Goal: Book appointment/travel/reservation

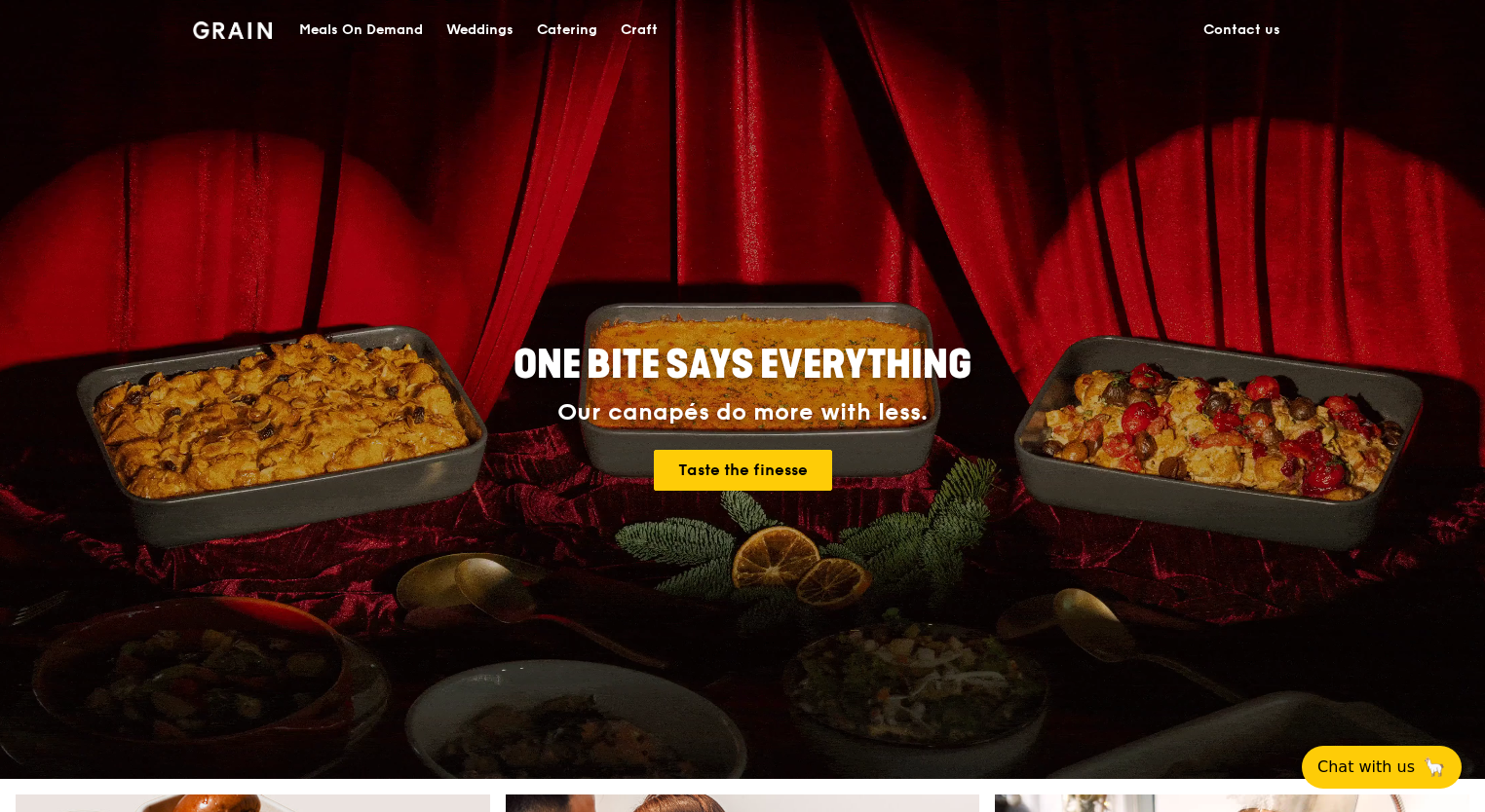
click at [561, 41] on div "Catering" at bounding box center [567, 30] width 61 height 59
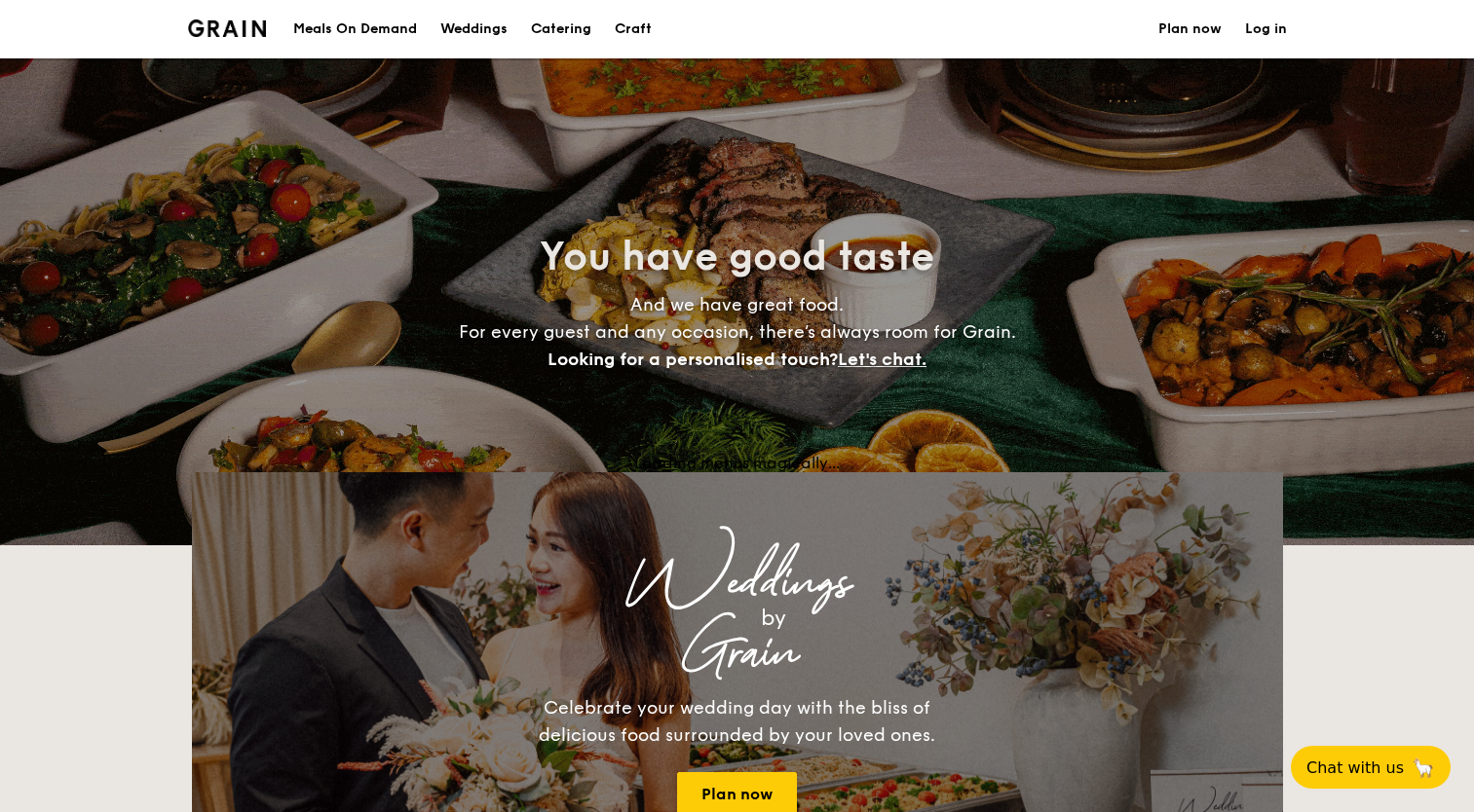
select select
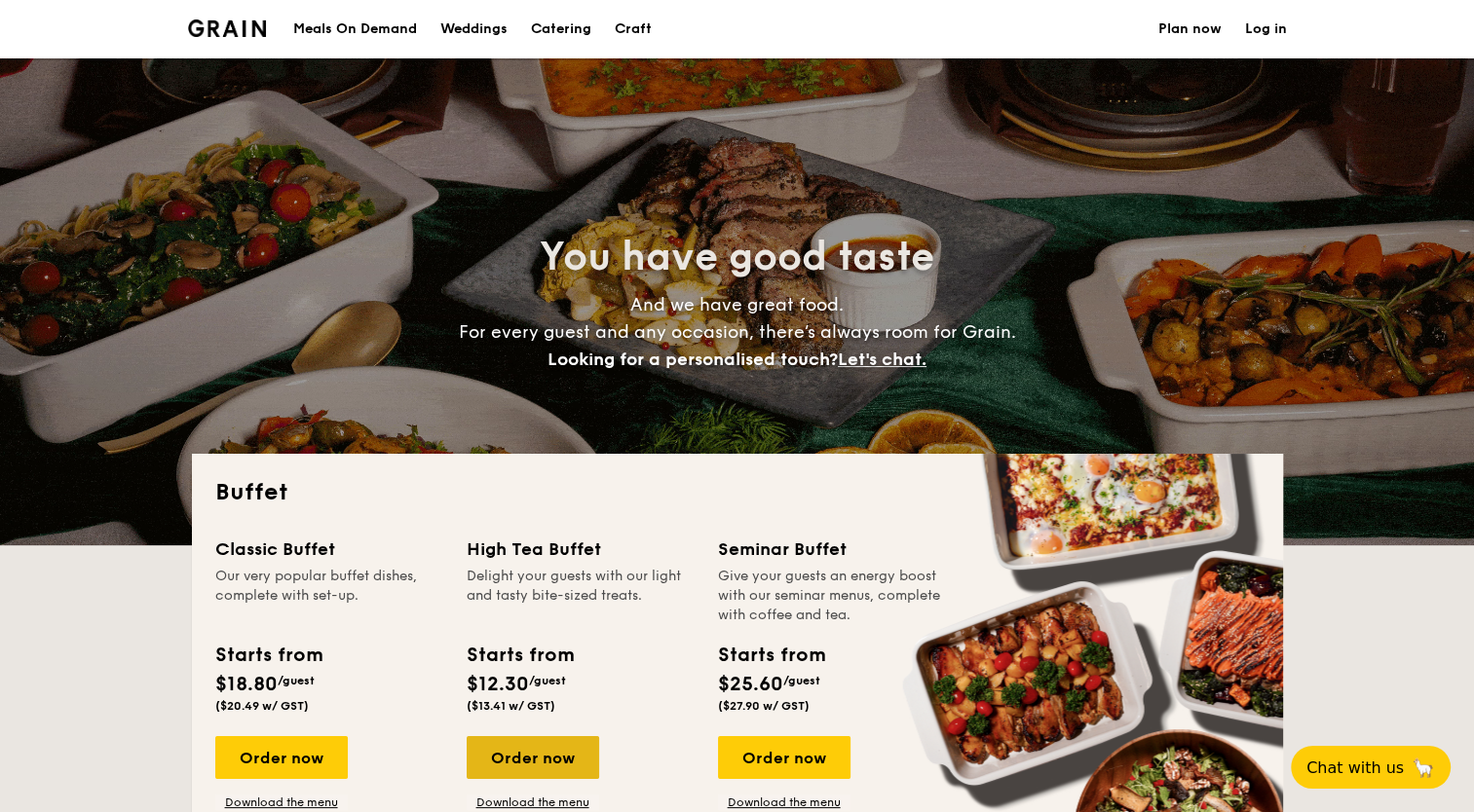
click at [549, 758] on div "Order now" at bounding box center [532, 757] width 132 height 43
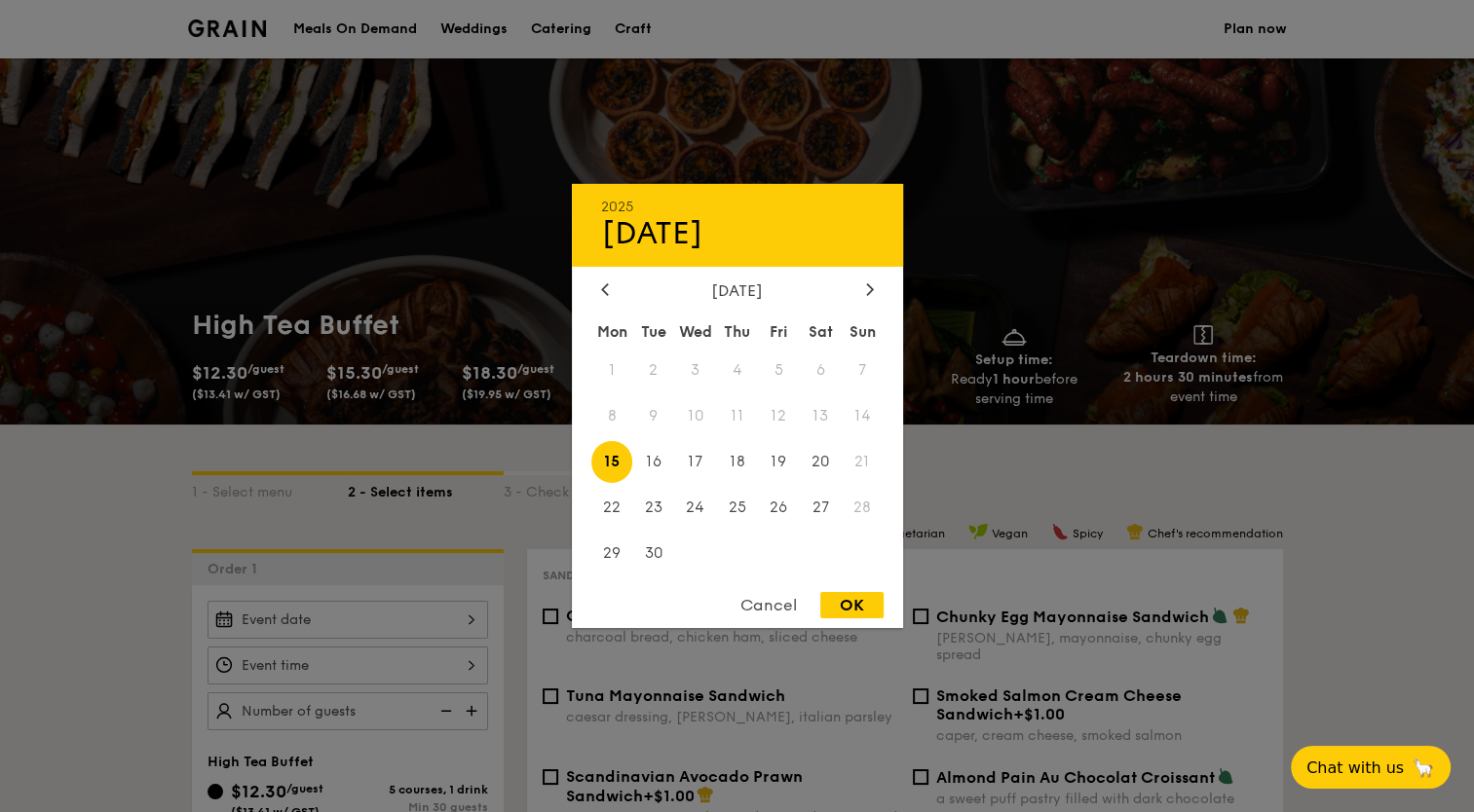
click at [462, 624] on div "2025 Sep [DATE] Tue Wed Thu Fri Sat Sun 1 2 3 4 5 6 7 8 9 10 11 12 13 14 15 16 …" at bounding box center [347, 619] width 281 height 38
click at [869, 291] on icon at bounding box center [869, 290] width 6 height 12
click at [691, 416] on span "8" at bounding box center [695, 416] width 42 height 42
click at [835, 606] on div "OK" at bounding box center [852, 605] width 64 height 26
type input "[DATE]"
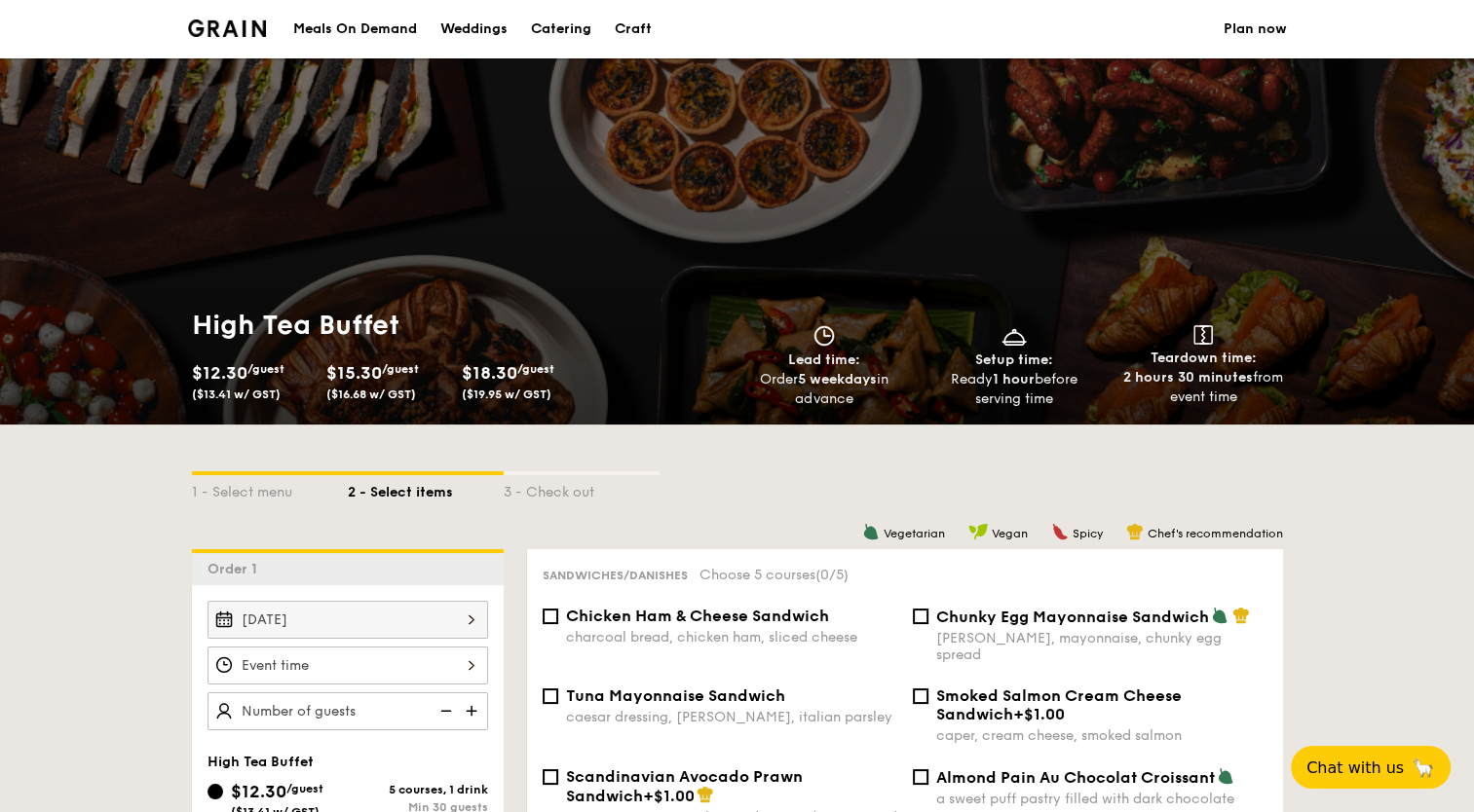
click at [465, 672] on div "12 1 2 3 4 5 6 7 8 9 10 11 00 15 30 45 am pm Cancel OK" at bounding box center [347, 665] width 281 height 38
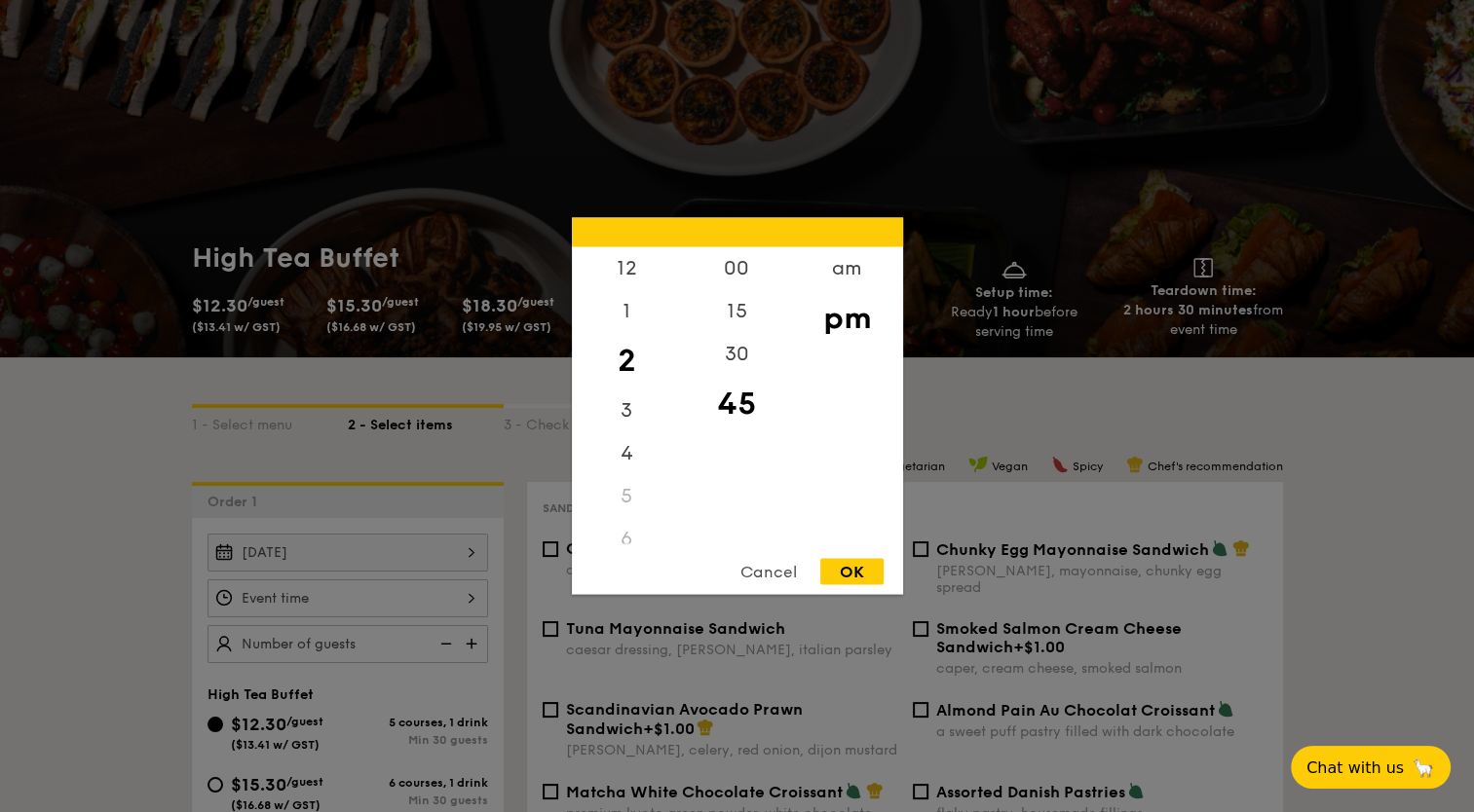
scroll to position [78, 0]
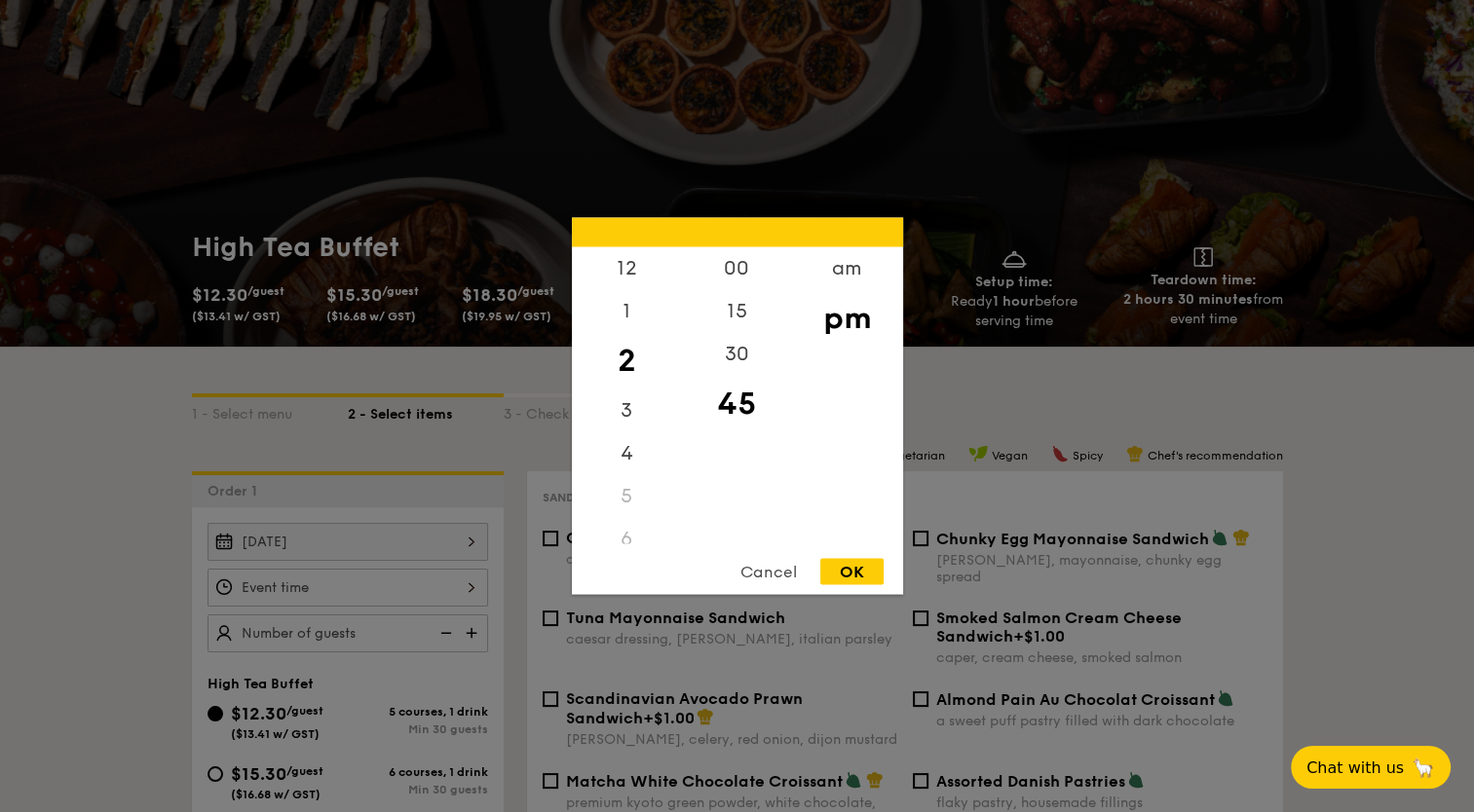
click at [620, 582] on div "Cancel OK" at bounding box center [737, 576] width 331 height 36
drag, startPoint x: 620, startPoint y: 582, endPoint x: 844, endPoint y: 276, distance: 379.2
click at [844, 276] on div "am" at bounding box center [847, 276] width 110 height 57
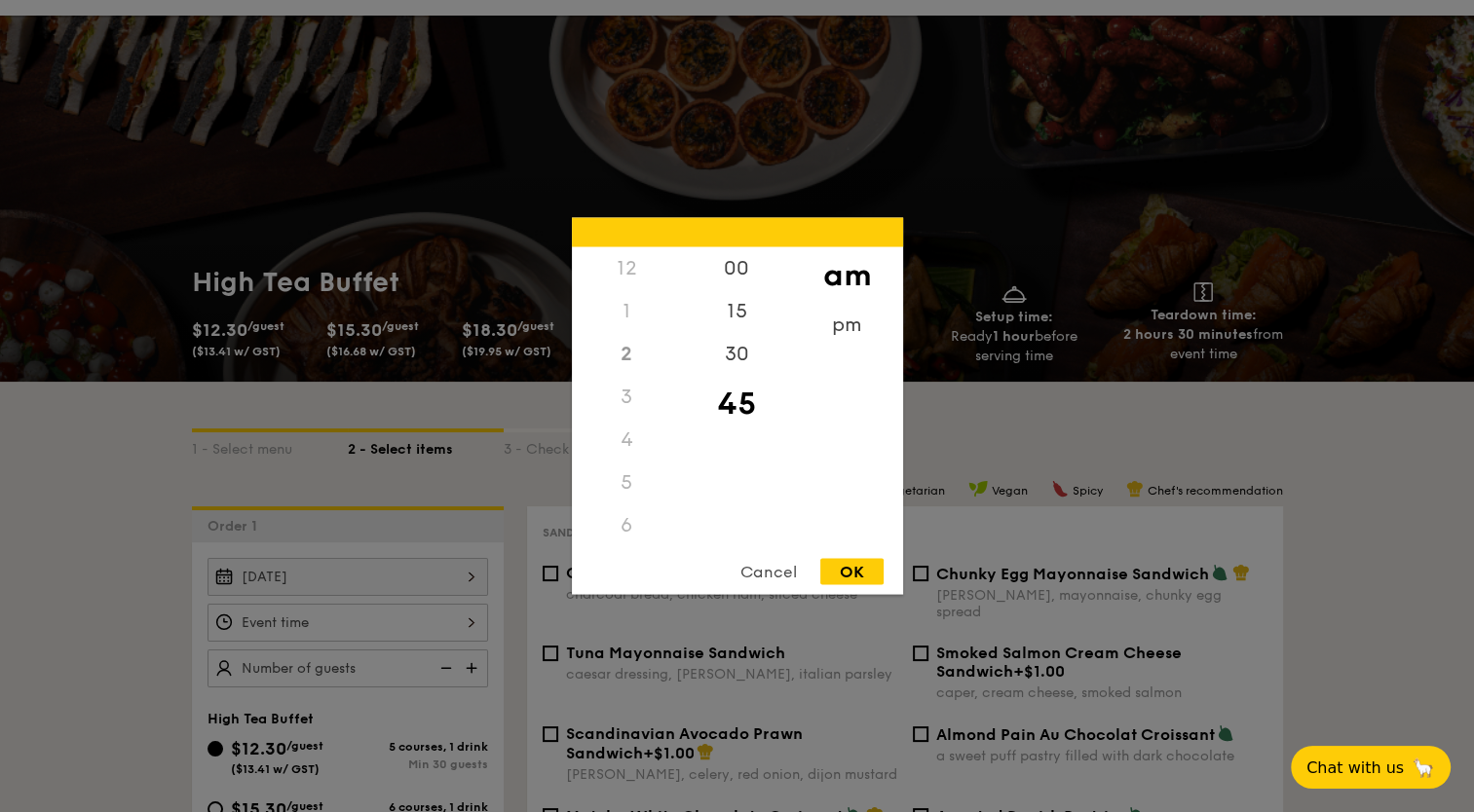
scroll to position [39, 0]
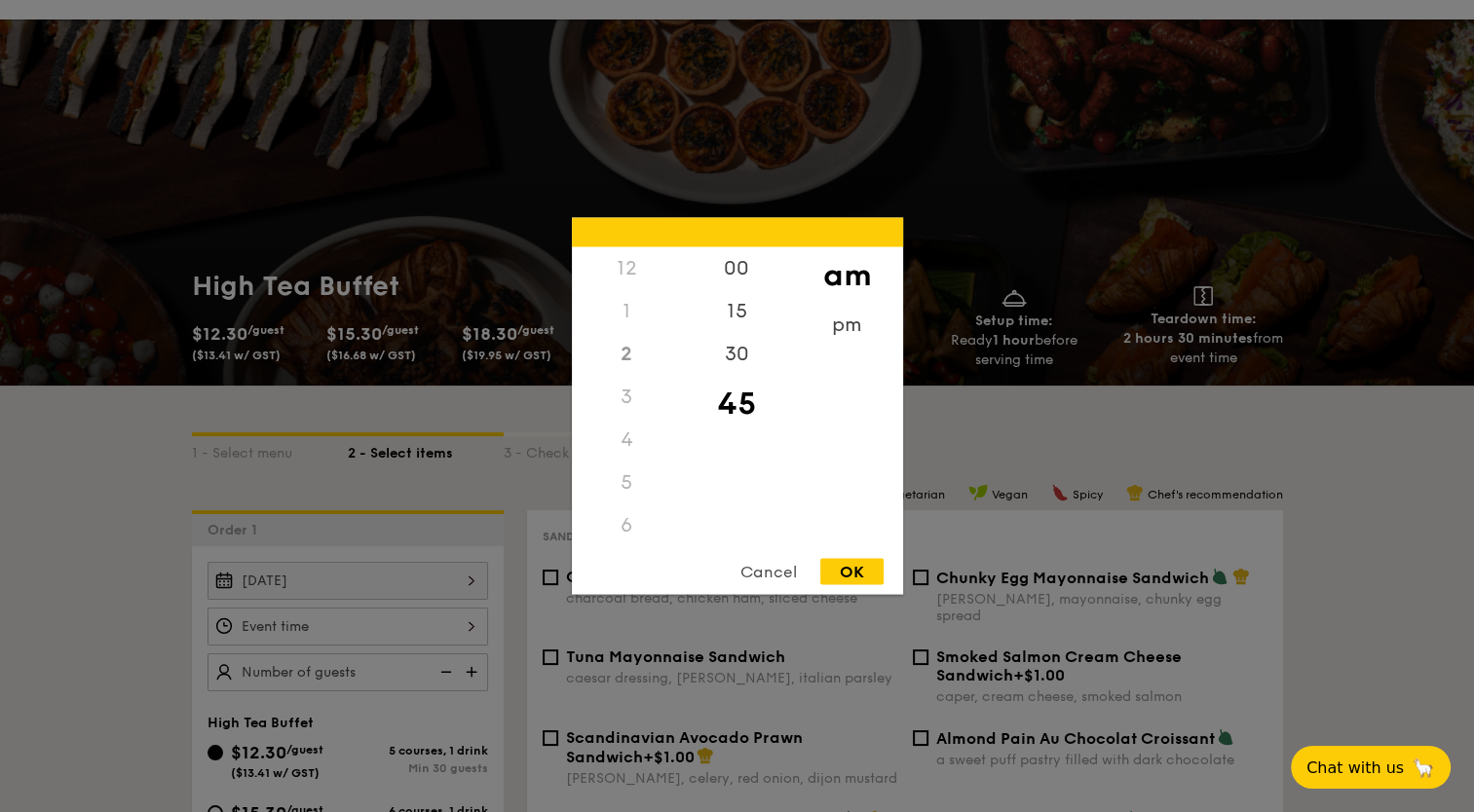
click at [624, 444] on div "4" at bounding box center [626, 440] width 110 height 43
click at [622, 317] on div "1" at bounding box center [626, 312] width 110 height 43
click at [620, 357] on div "2" at bounding box center [626, 354] width 110 height 43
click at [727, 269] on div "00" at bounding box center [737, 276] width 110 height 57
click at [612, 543] on div "12 1 2 3 4 5 6 7 8 9 10 11 00 15 30 45 am pm Cancel OK" at bounding box center [737, 406] width 331 height 377
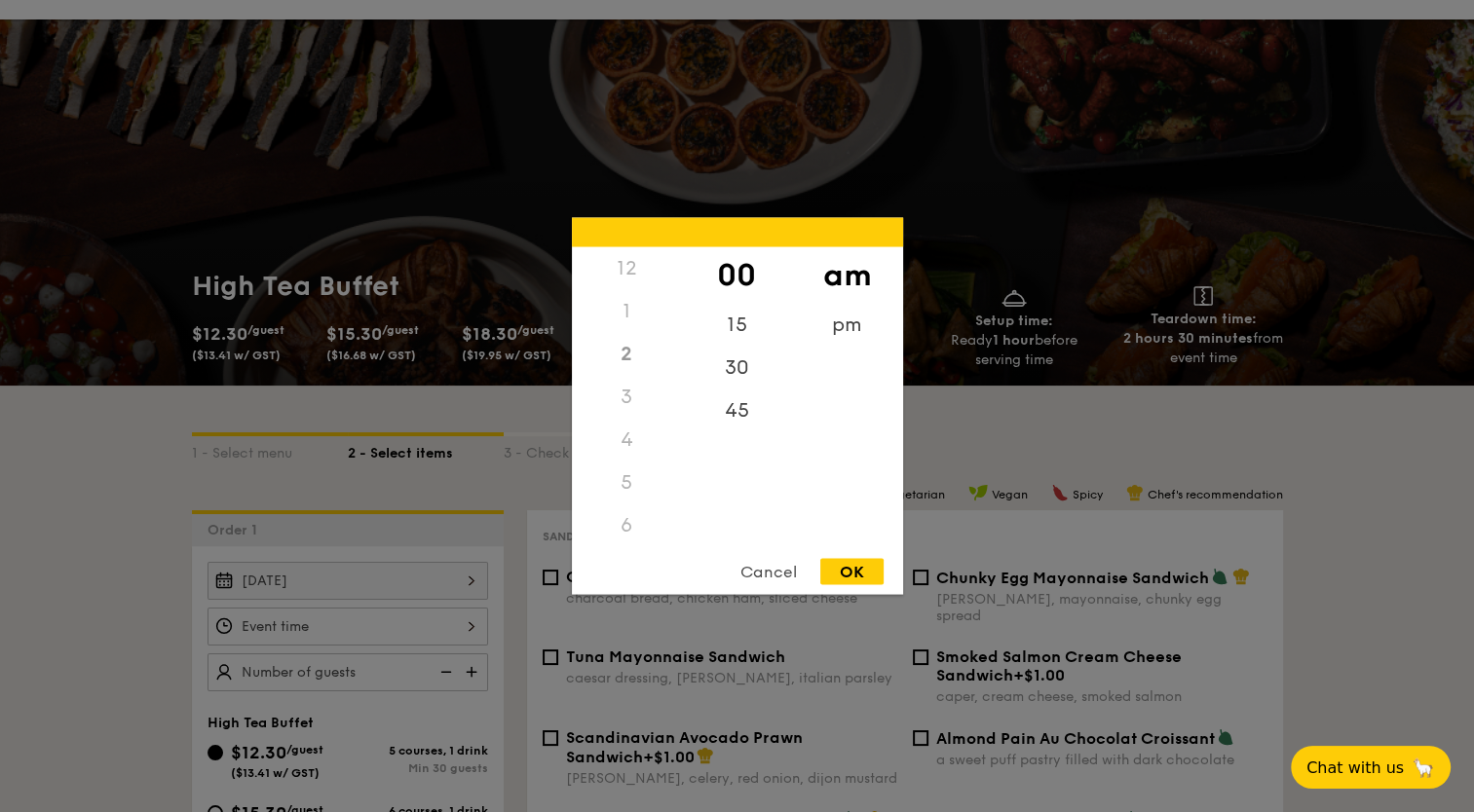
click at [622, 524] on div "6" at bounding box center [626, 526] width 110 height 43
drag, startPoint x: 622, startPoint y: 524, endPoint x: 655, endPoint y: 563, distance: 51.1
click at [655, 563] on div "Cancel OK" at bounding box center [737, 576] width 331 height 36
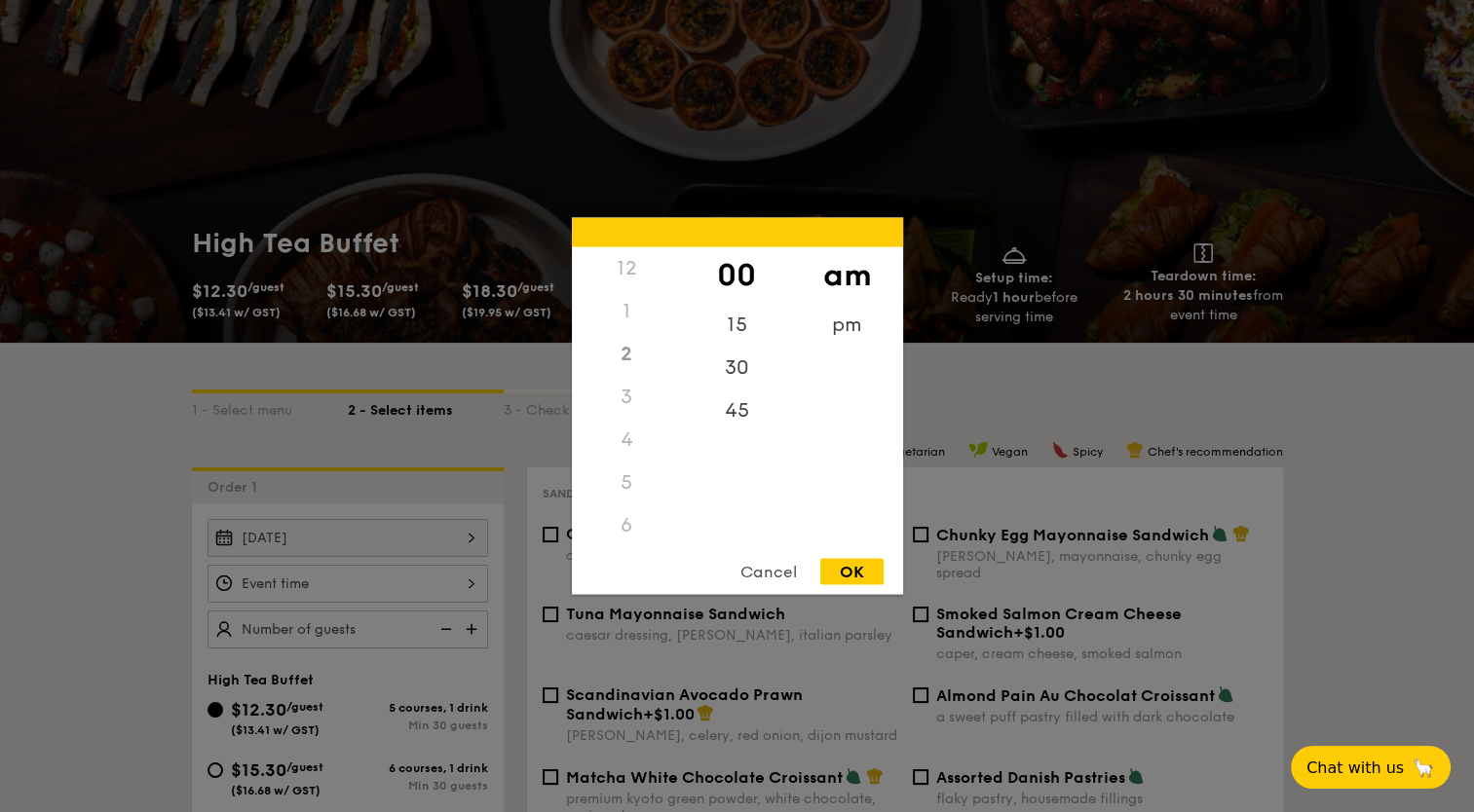
scroll to position [116, 0]
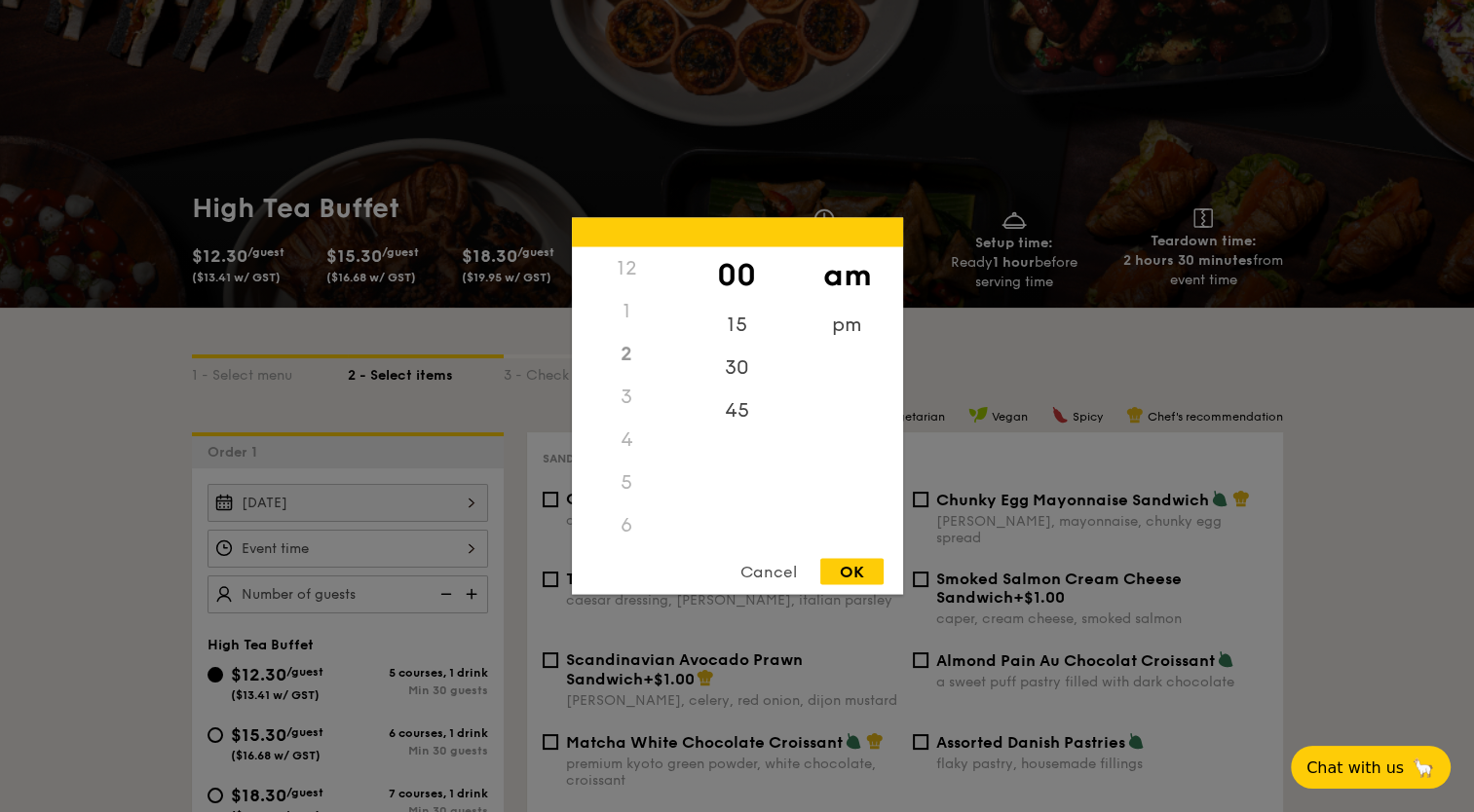
drag, startPoint x: 766, startPoint y: 565, endPoint x: 67, endPoint y: 558, distance: 699.0
click at [67, 558] on div at bounding box center [737, 406] width 1474 height 812
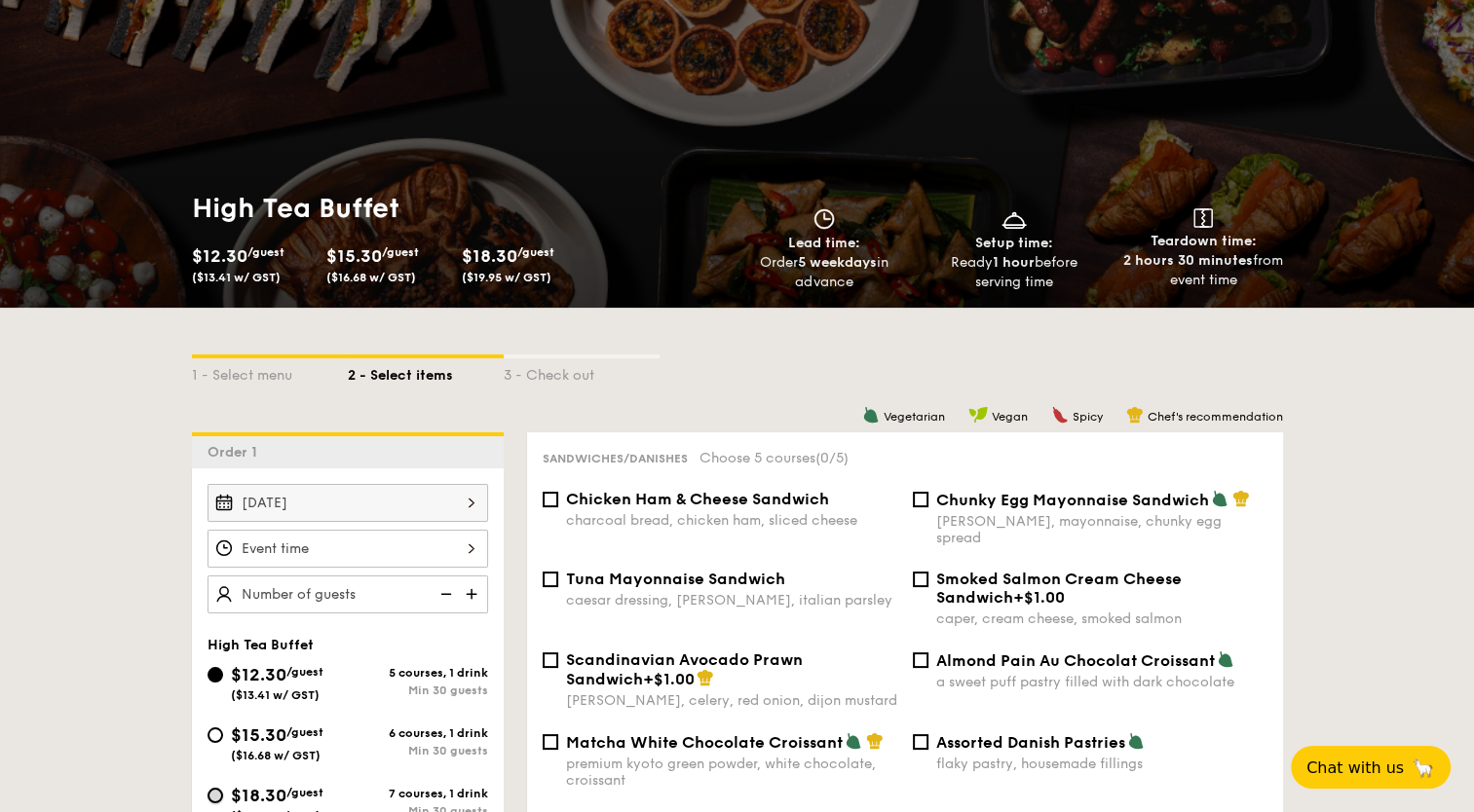
click at [214, 792] on input "$18.30 /guest ($19.95 w/ GST) 7 courses, 1 drink Min 30 guests" at bounding box center [215, 795] width 16 height 16
radio input "true"
click at [216, 730] on input "$15.30 /guest ($16.68 w/ GST) 6 courses, 1 drink Min 30 guests" at bounding box center [215, 735] width 16 height 16
radio input "true"
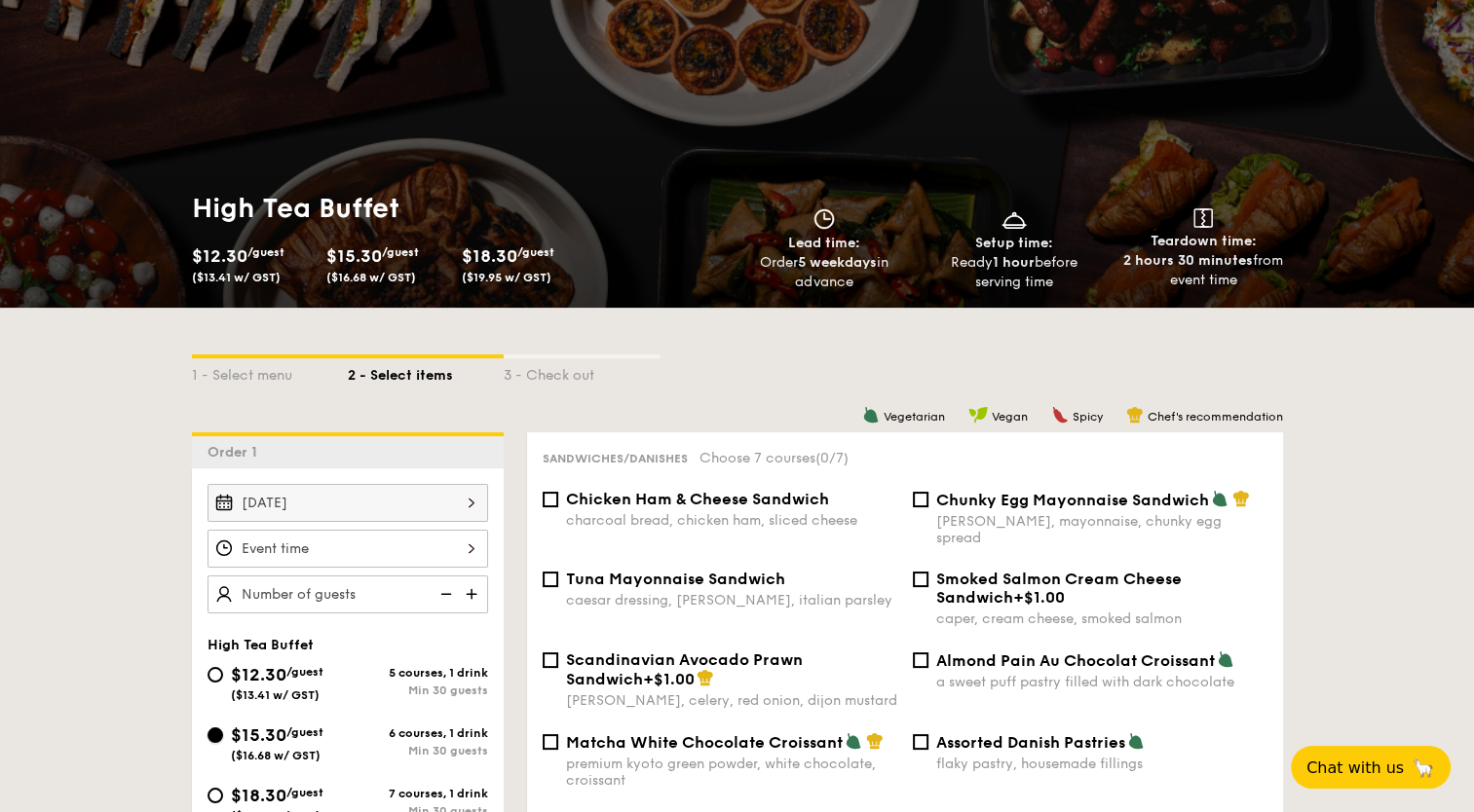
radio input "true"
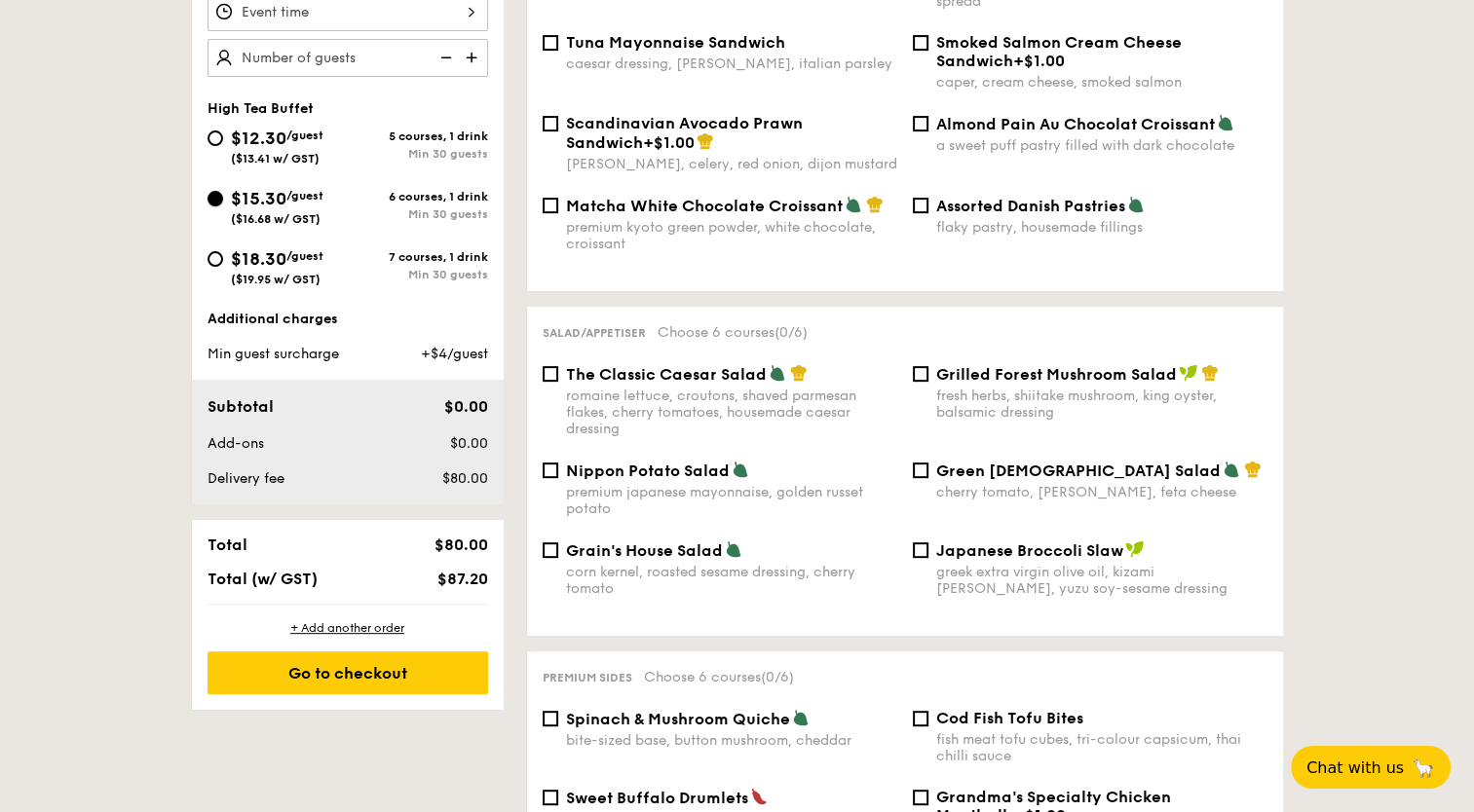
scroll to position [654, 0]
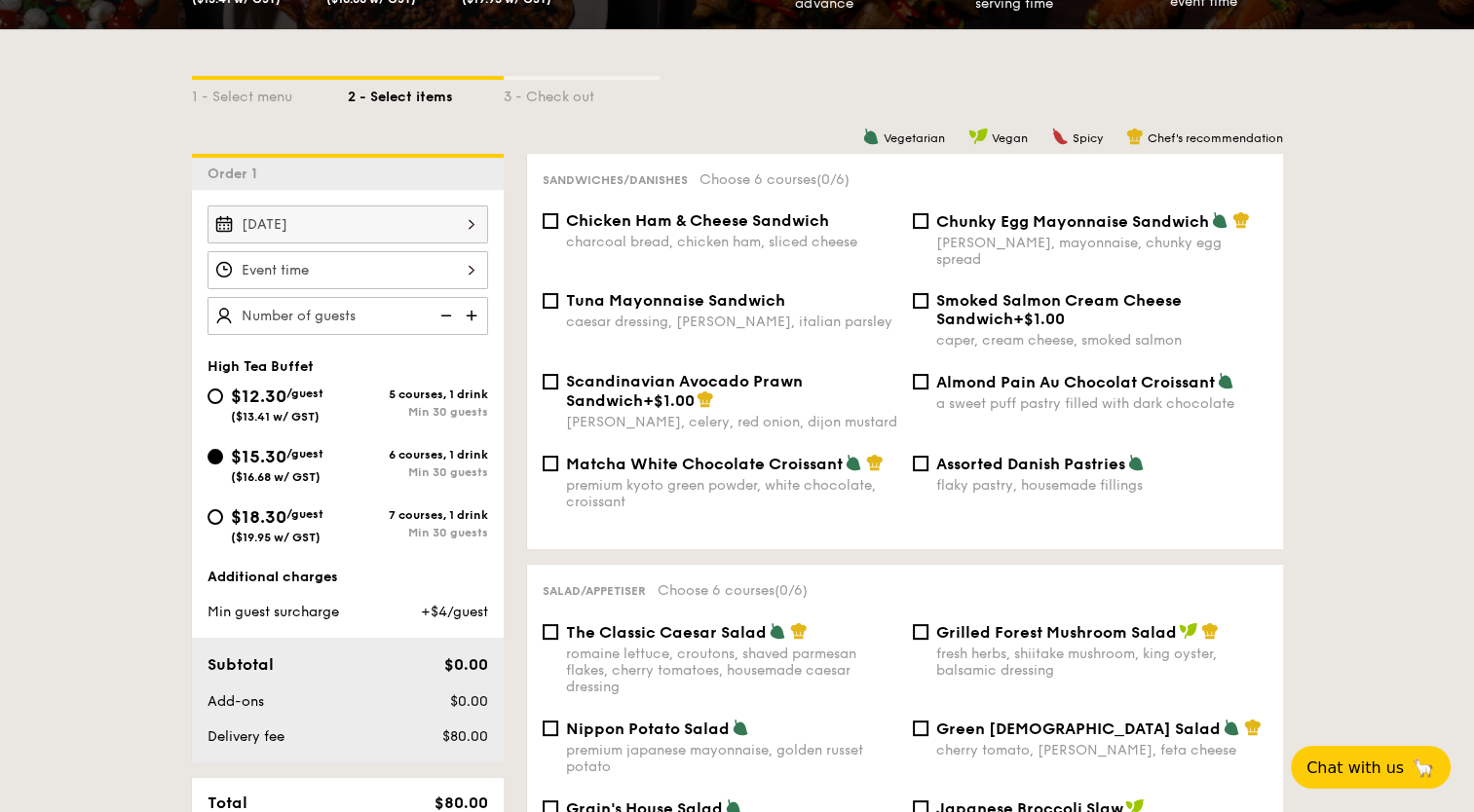
scroll to position [400, 0]
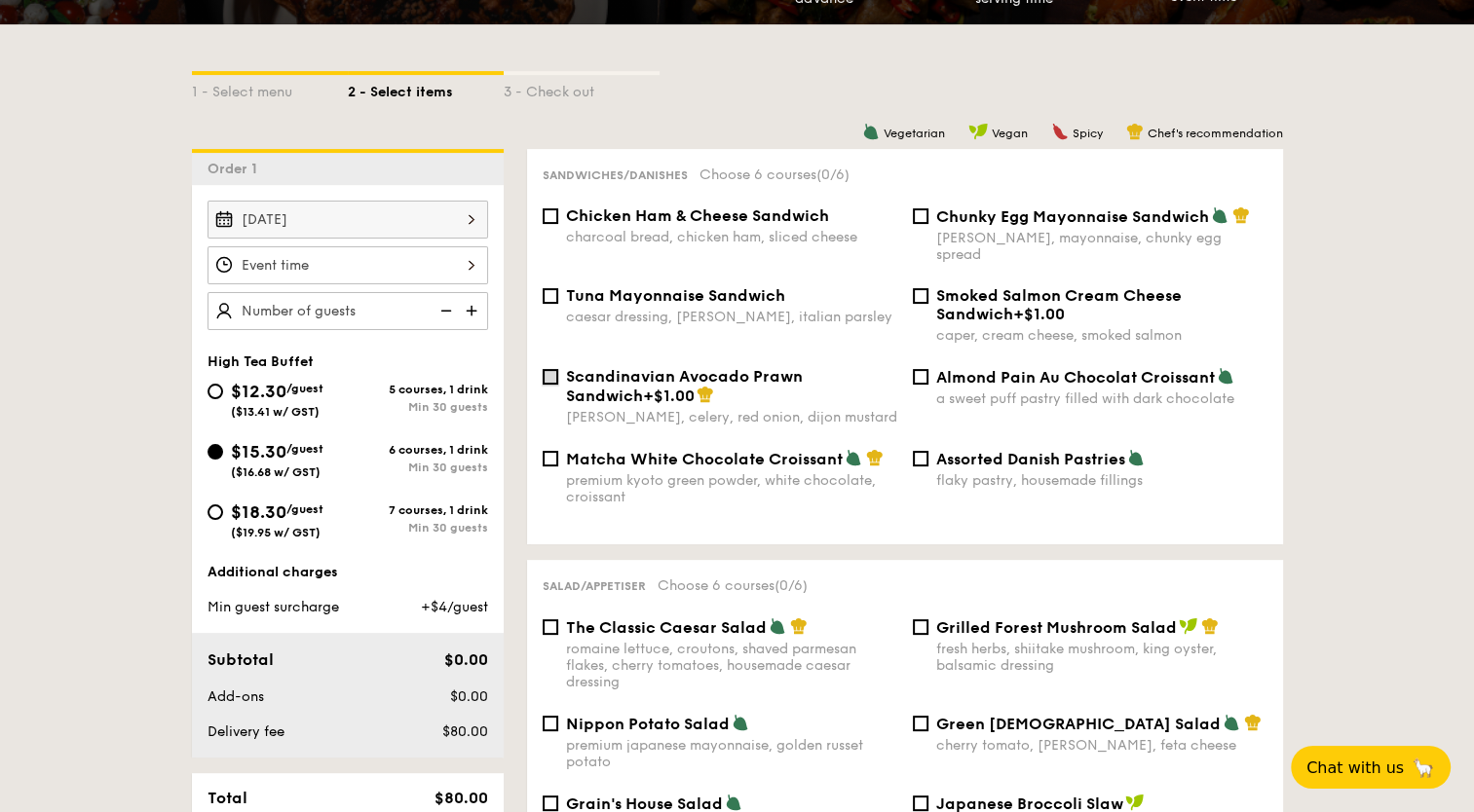
click at [549, 369] on input "Scandinavian Avocado Prawn Sandwich +$1.00 [PERSON_NAME], celery, red onion, di…" at bounding box center [550, 377] width 16 height 16
checkbox input "true"
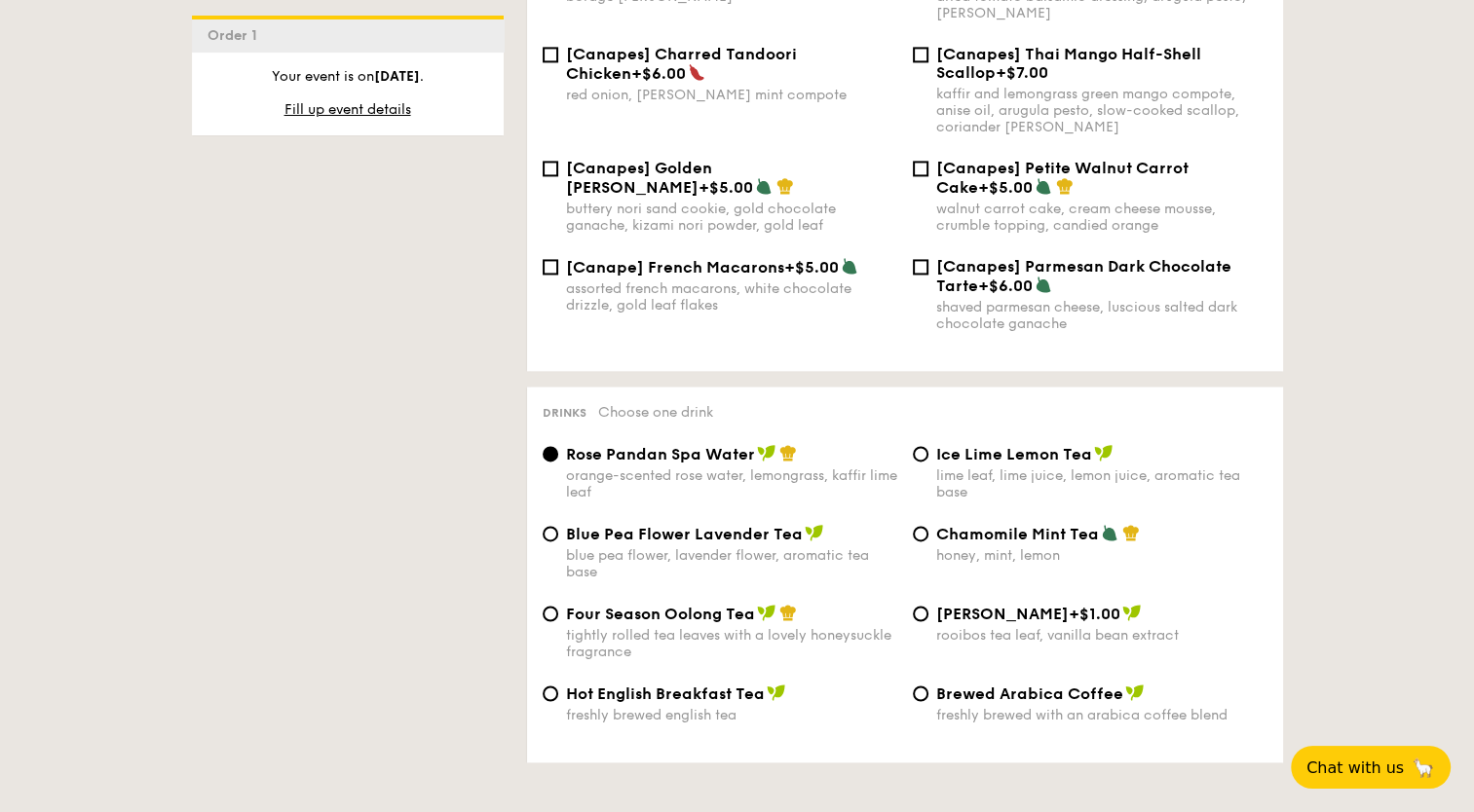
scroll to position [3007, 0]
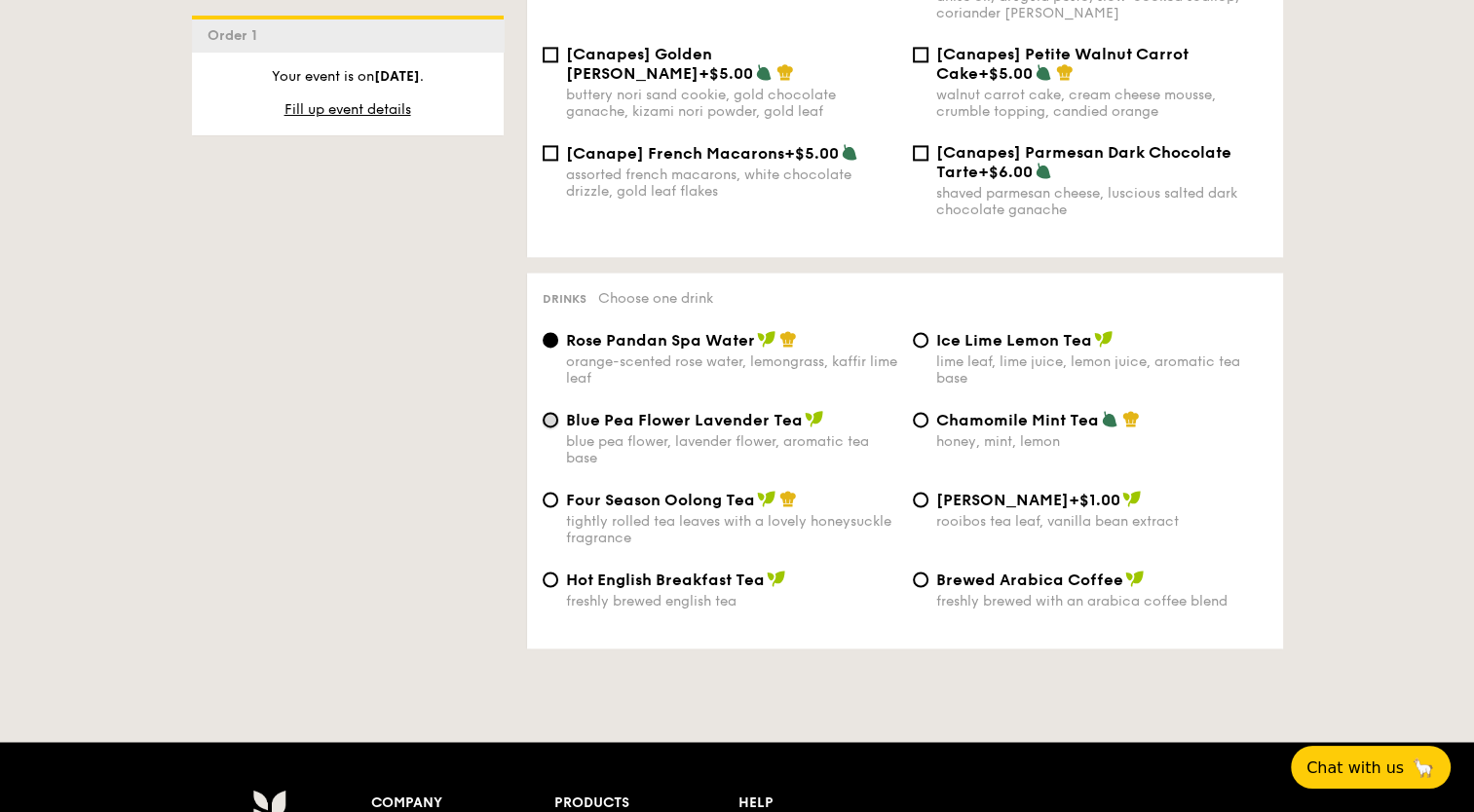
click at [548, 427] on input "Blue Pea Flower Lavender Tea blue pea flower, lavender flower, aromatic tea base" at bounding box center [550, 420] width 16 height 16
radio input "true"
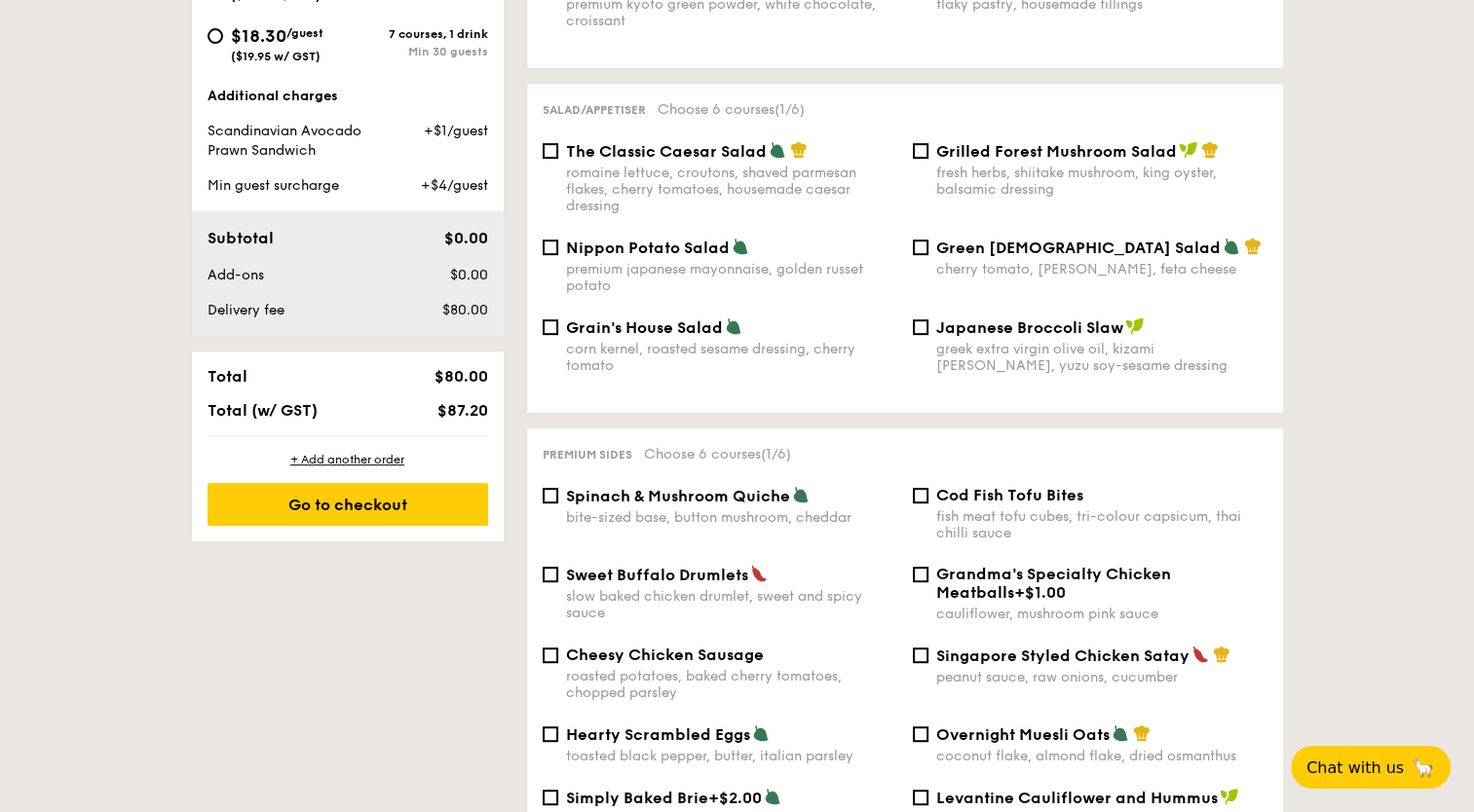
scroll to position [166, 0]
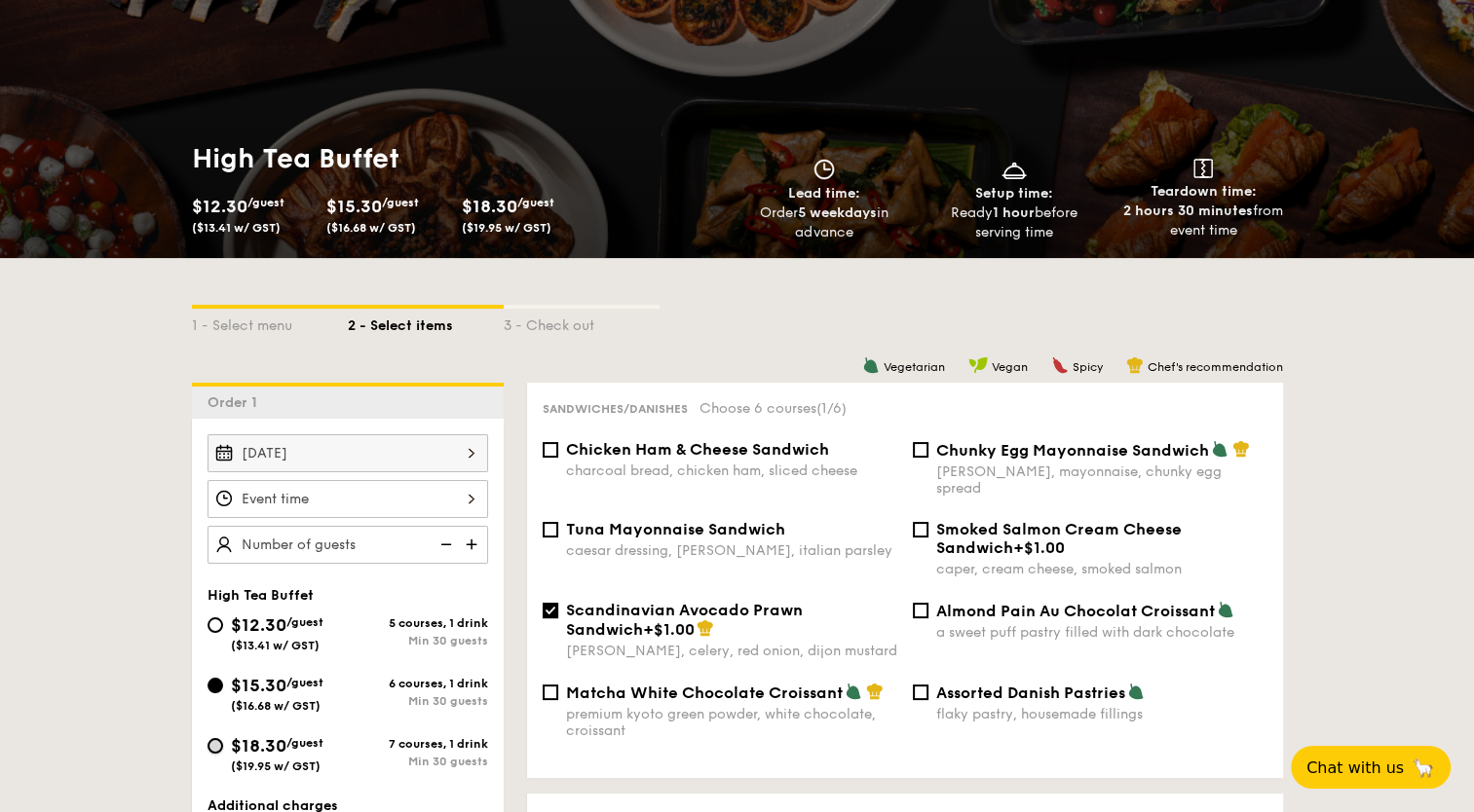
click at [216, 748] on input "$18.30 /guest ($19.95 w/ GST) 7 courses, 1 drink Min 30 guests" at bounding box center [215, 745] width 16 height 16
radio input "true"
checkbox input "false"
radio input "true"
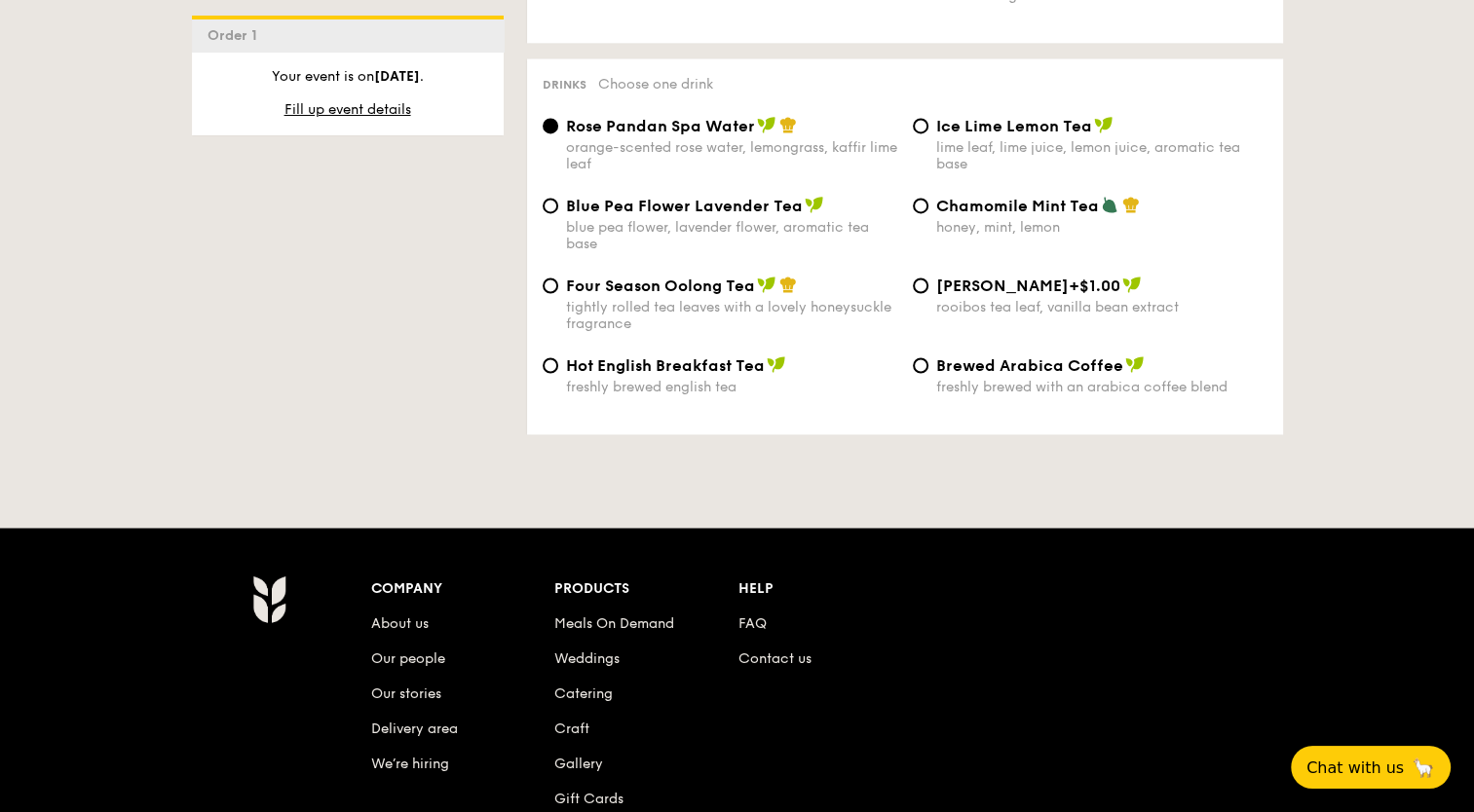
scroll to position [3209, 0]
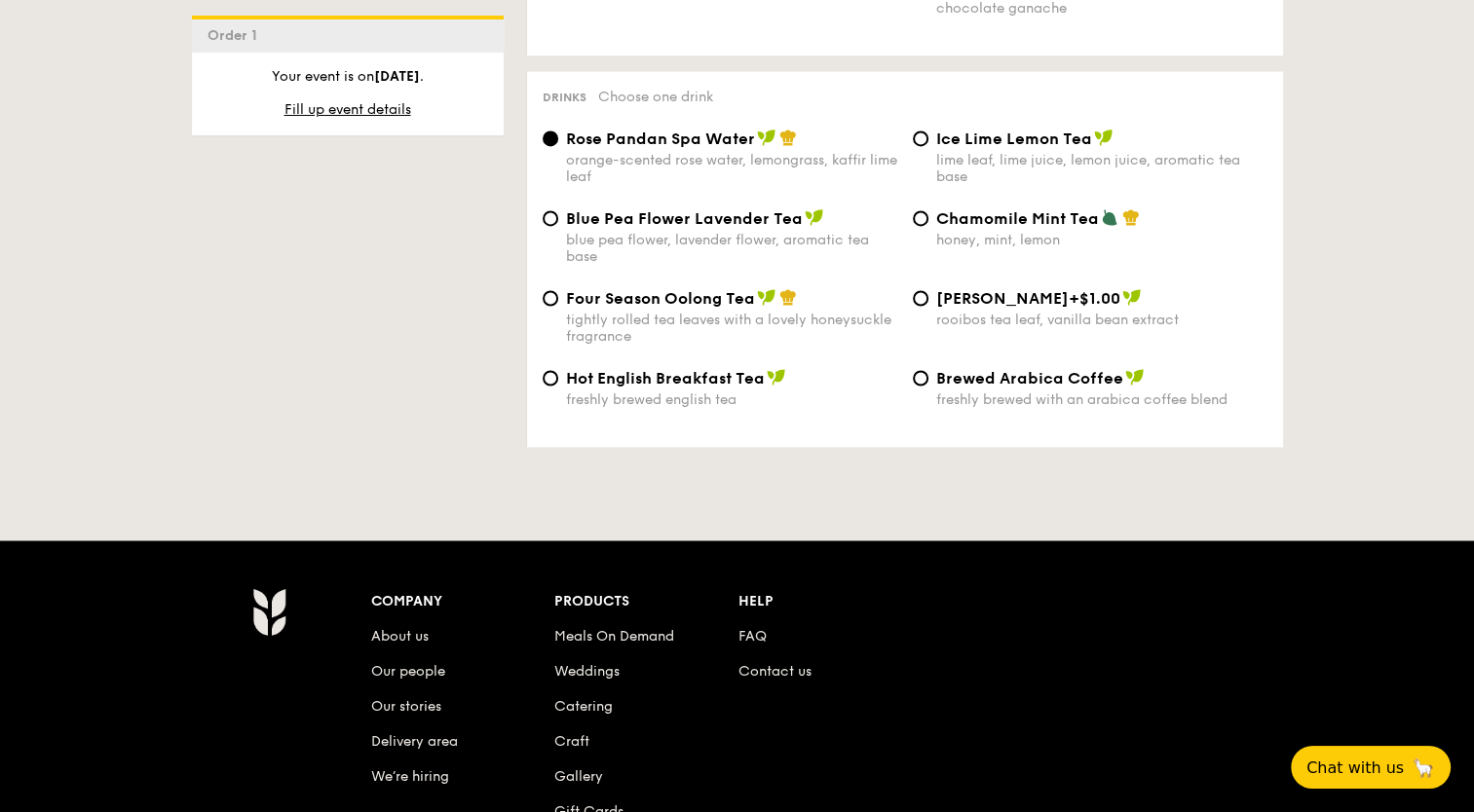
click at [552, 233] on div "Blue Pea Flower Lavender Tea blue pea flower, lavender flower, aromatic tea base" at bounding box center [719, 237] width 370 height 57
click at [550, 229] on div "Blue Pea Flower Lavender Tea blue pea flower, lavender flower, aromatic tea base" at bounding box center [719, 237] width 370 height 57
click at [549, 226] on input "Blue Pea Flower Lavender Tea blue pea flower, lavender flower, aromatic tea base" at bounding box center [550, 218] width 16 height 16
radio input "true"
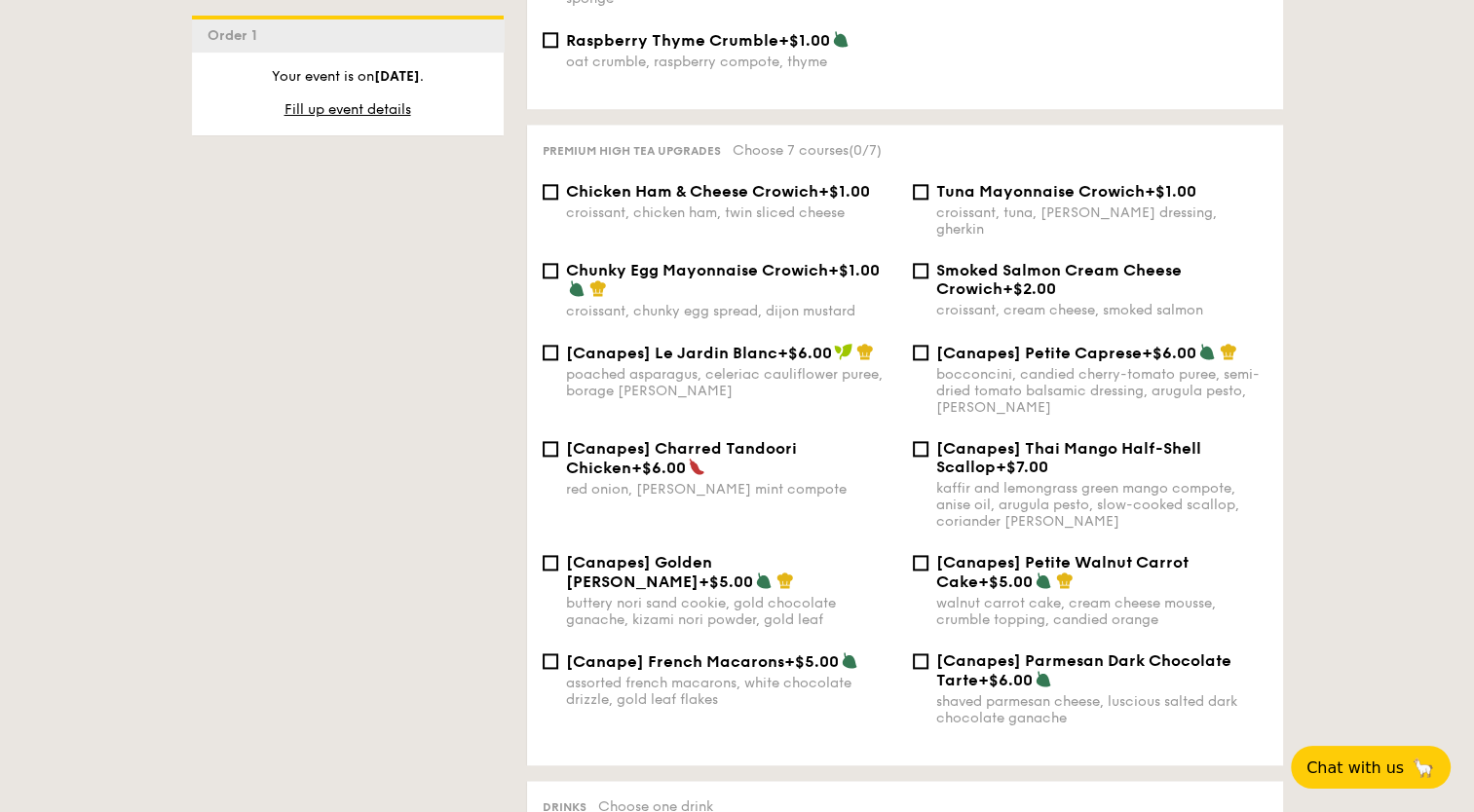
scroll to position [136, 0]
